Goal: Information Seeking & Learning: Find specific page/section

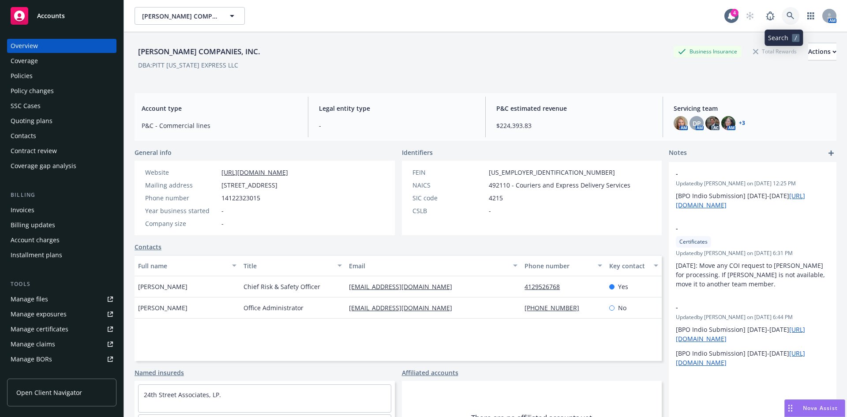
click at [782, 8] on span at bounding box center [791, 16] width 18 height 18
click at [786, 12] on icon at bounding box center [789, 15] width 7 height 7
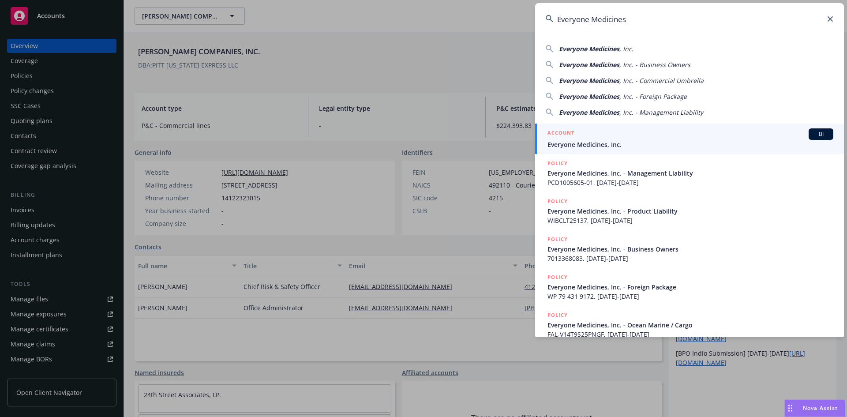
type input "Everyone Medicines"
click at [602, 140] on span "Everyone Medicines, Inc." at bounding box center [690, 144] width 286 height 9
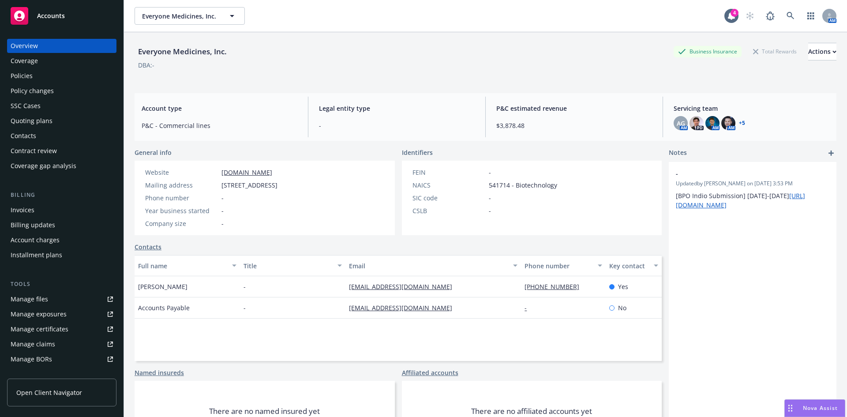
click at [19, 74] on div "Policies" at bounding box center [22, 76] width 22 height 14
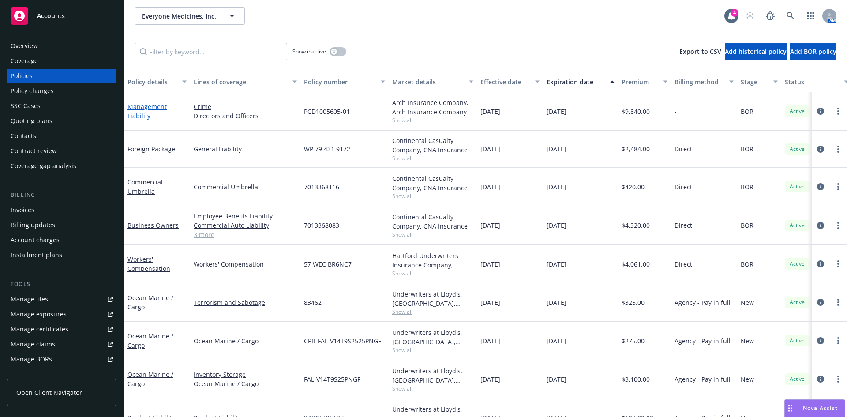
click at [140, 110] on link "Management Liability" at bounding box center [146, 111] width 39 height 18
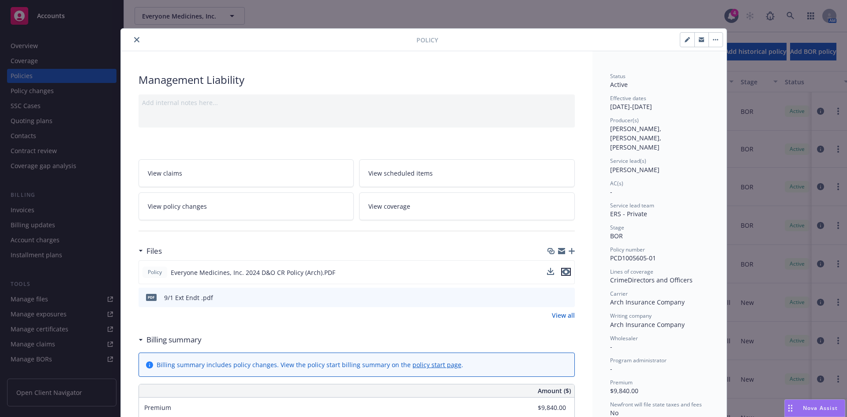
click at [563, 273] on icon "preview file" at bounding box center [566, 272] width 8 height 6
click at [134, 42] on icon "close" at bounding box center [136, 39] width 5 height 5
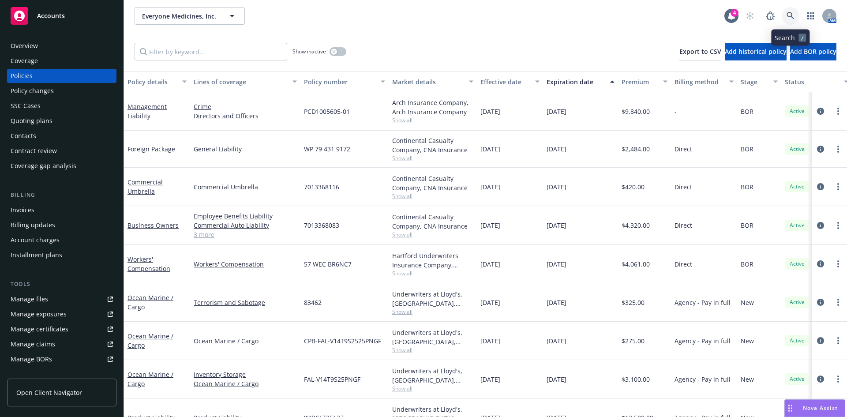
click at [789, 14] on icon at bounding box center [790, 16] width 8 height 8
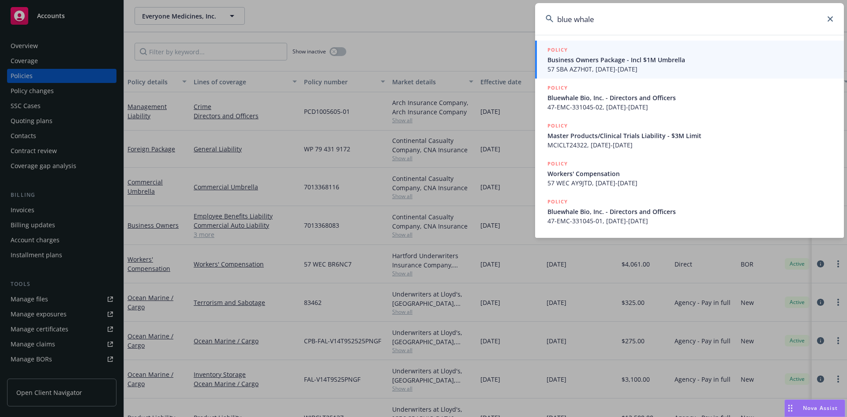
click at [574, 19] on input "blue whale" at bounding box center [689, 19] width 309 height 32
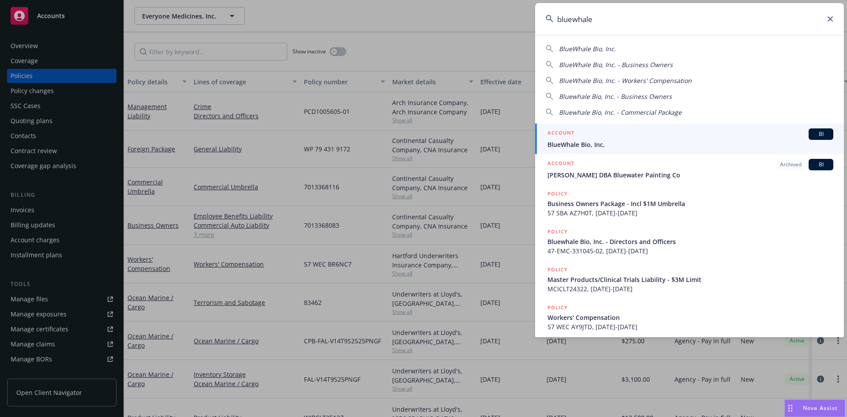
type input "bluewhale"
click at [611, 141] on span "BlueWhale Bio, Inc." at bounding box center [690, 144] width 286 height 9
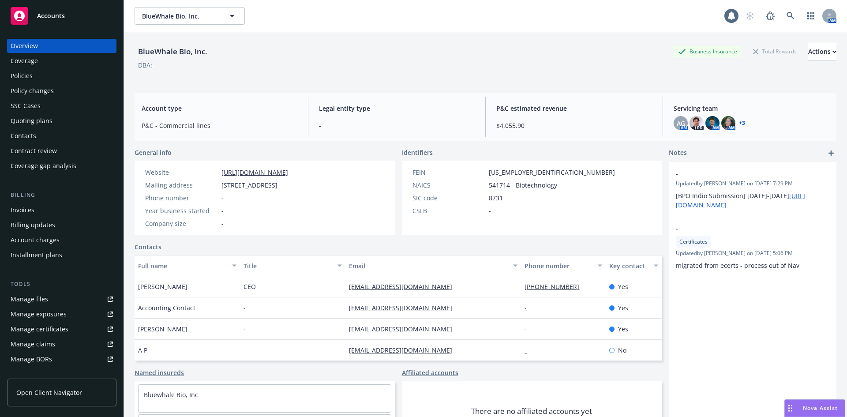
click at [20, 77] on div "Policies" at bounding box center [22, 76] width 22 height 14
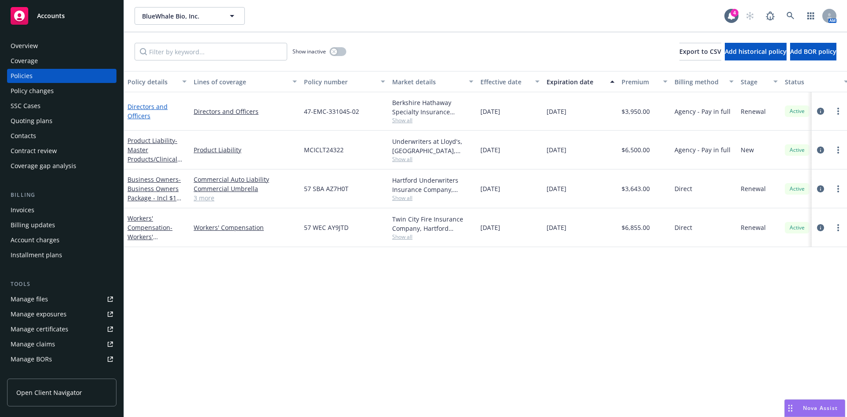
click at [151, 105] on link "Directors and Officers" at bounding box center [147, 111] width 40 height 18
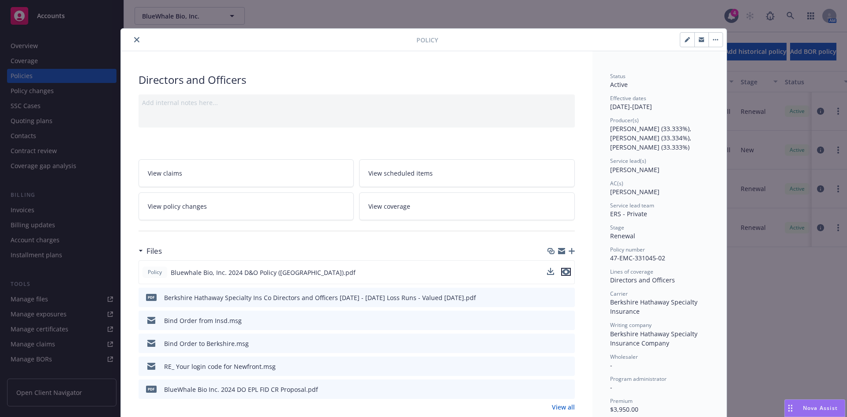
click at [562, 272] on icon "preview file" at bounding box center [566, 272] width 8 height 6
